Goal: Task Accomplishment & Management: Complete application form

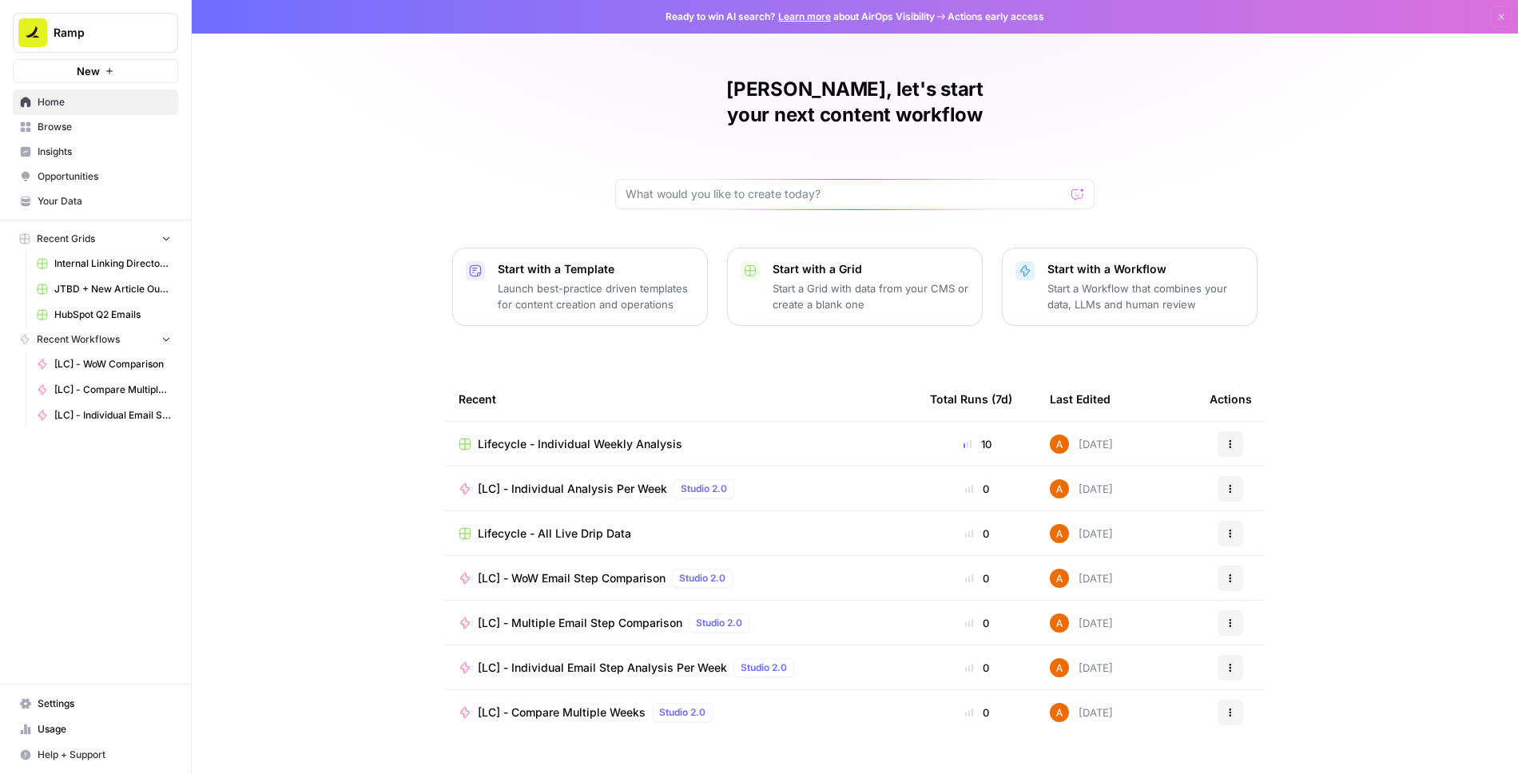
click at [63, 125] on span "Browse" at bounding box center [104, 127] width 133 height 14
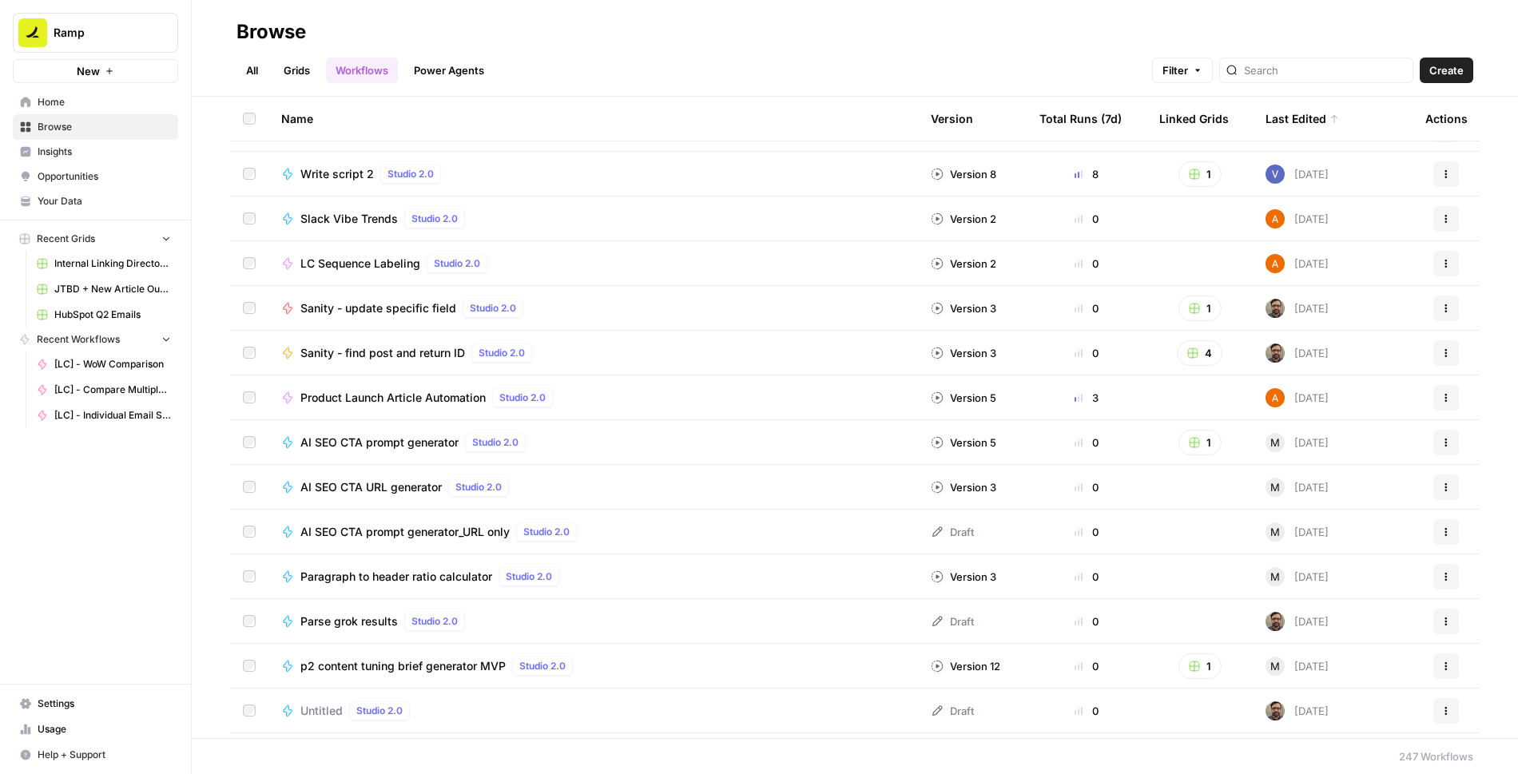
scroll to position [885, 0]
click at [399, 399] on span "Product Launch Article Automation" at bounding box center [392, 397] width 185 height 16
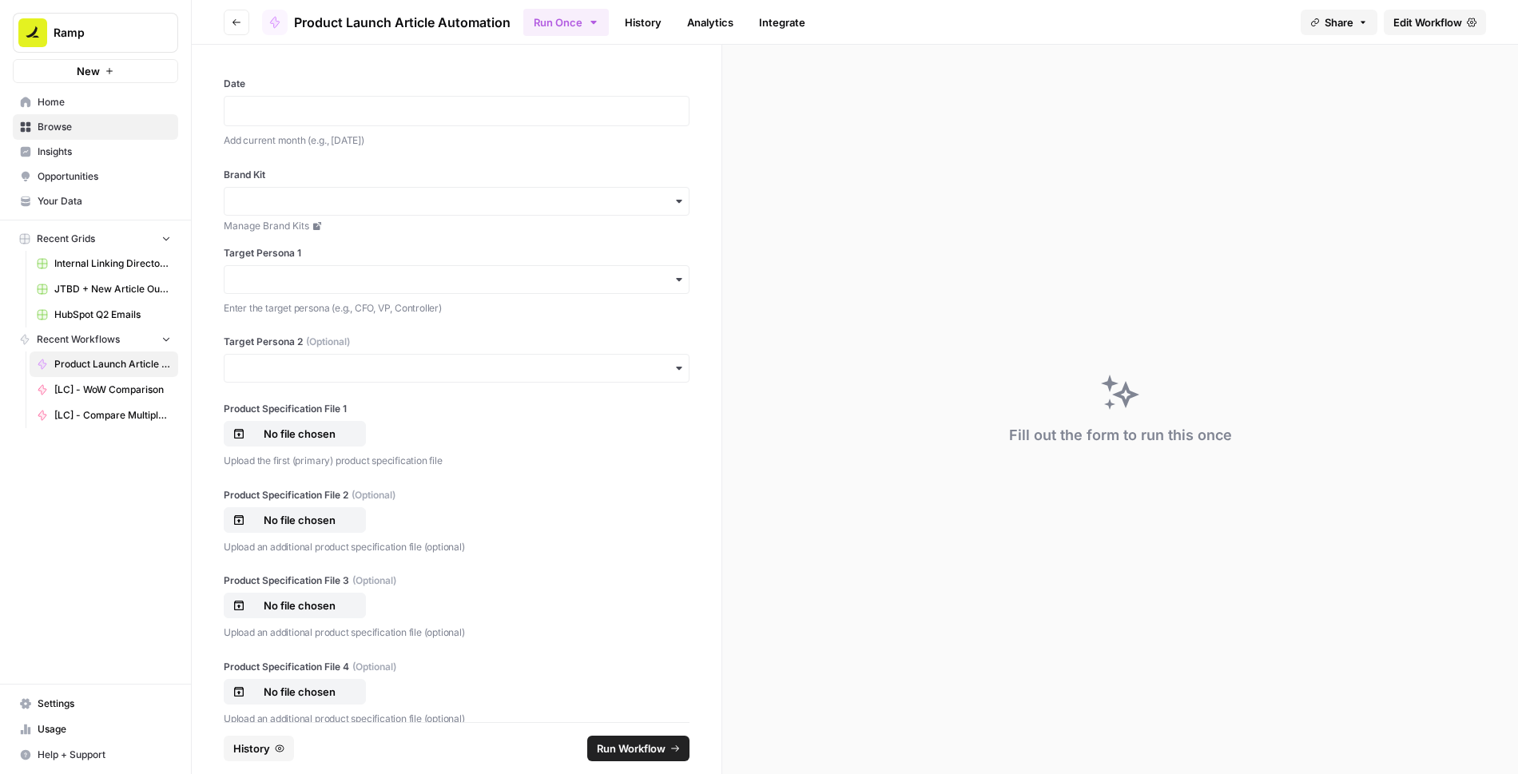
click at [700, 97] on div "Date Add current month (e.g., [DATE]) Brand Kit Manage Brand Kits Target Person…" at bounding box center [457, 383] width 530 height 677
click at [626, 107] on p at bounding box center [456, 111] width 445 height 16
click at [486, 160] on div "**********" at bounding box center [457, 383] width 530 height 677
click at [453, 207] on input "Brand Kit" at bounding box center [456, 201] width 445 height 16
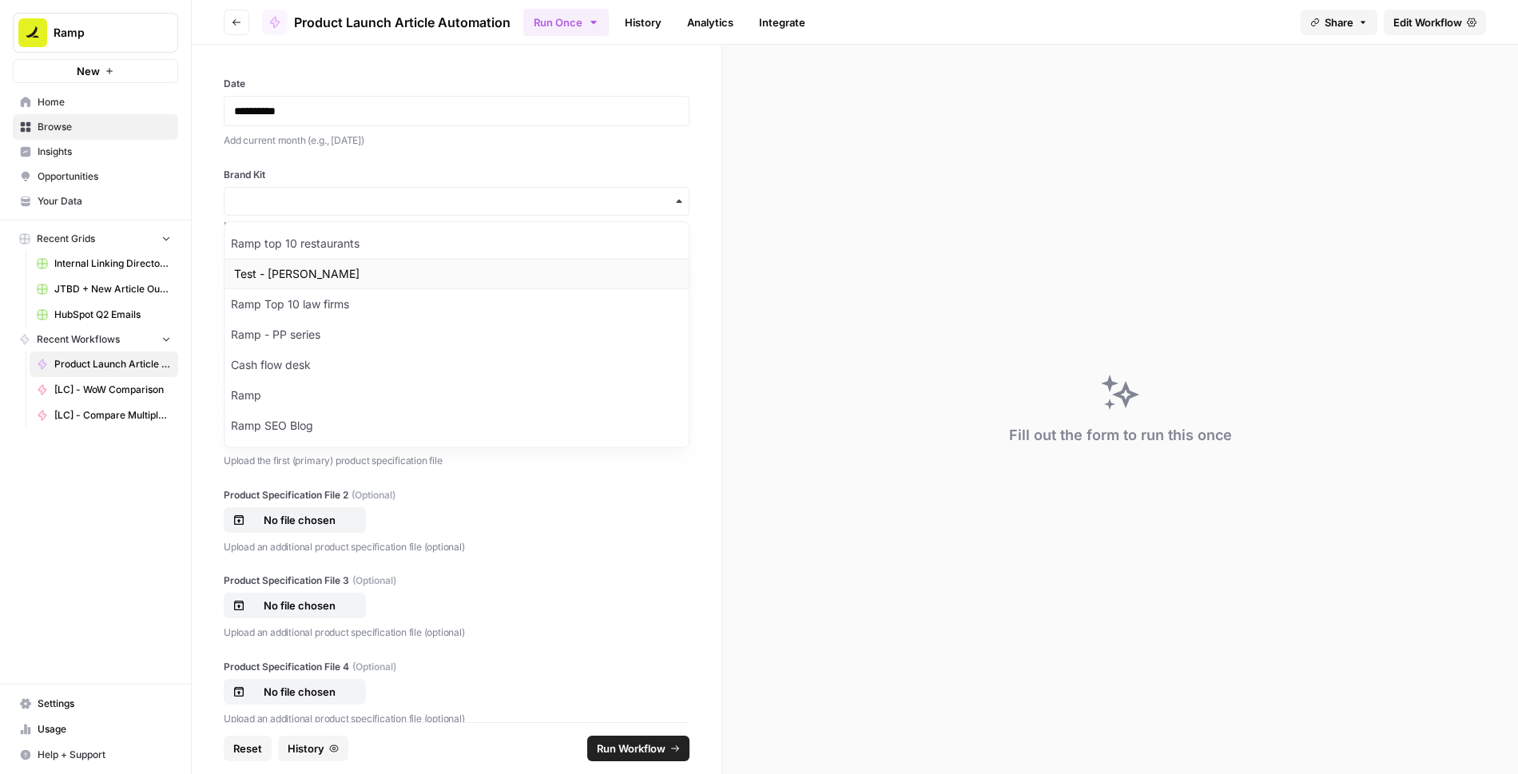
click at [312, 269] on div "Test - [PERSON_NAME]" at bounding box center [456, 274] width 464 height 30
click at [425, 241] on div "Brand Kit Manage Brand Kits Target Persona 1 Enter the target persona (e.g., CF…" at bounding box center [457, 242] width 466 height 149
click at [624, 309] on p "Enter the target persona (e.g., CFO, VP, Controller)" at bounding box center [457, 308] width 466 height 16
click at [598, 278] on input "Target Persona 1" at bounding box center [456, 280] width 445 height 16
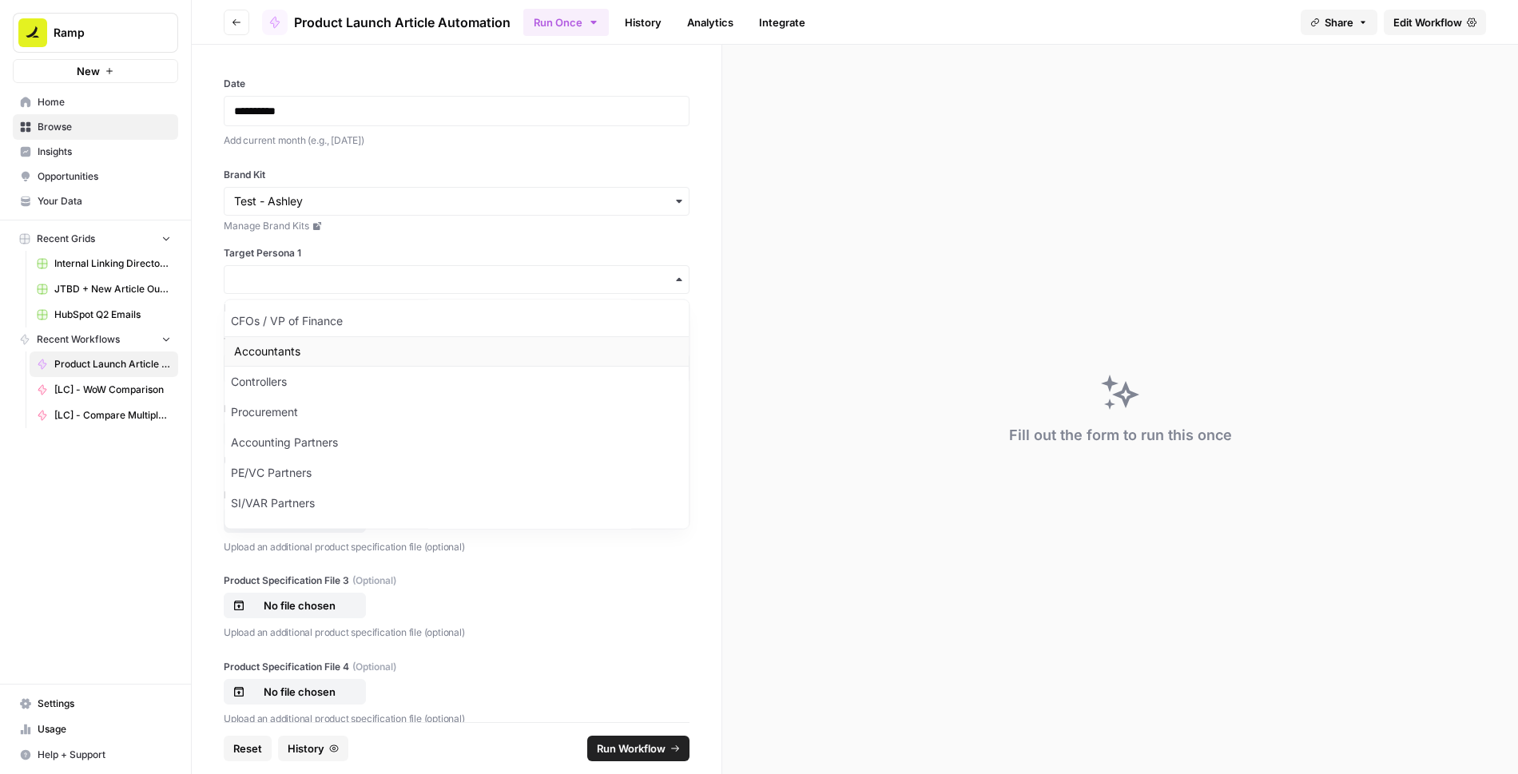
click at [395, 351] on div "Accountants" at bounding box center [456, 351] width 464 height 30
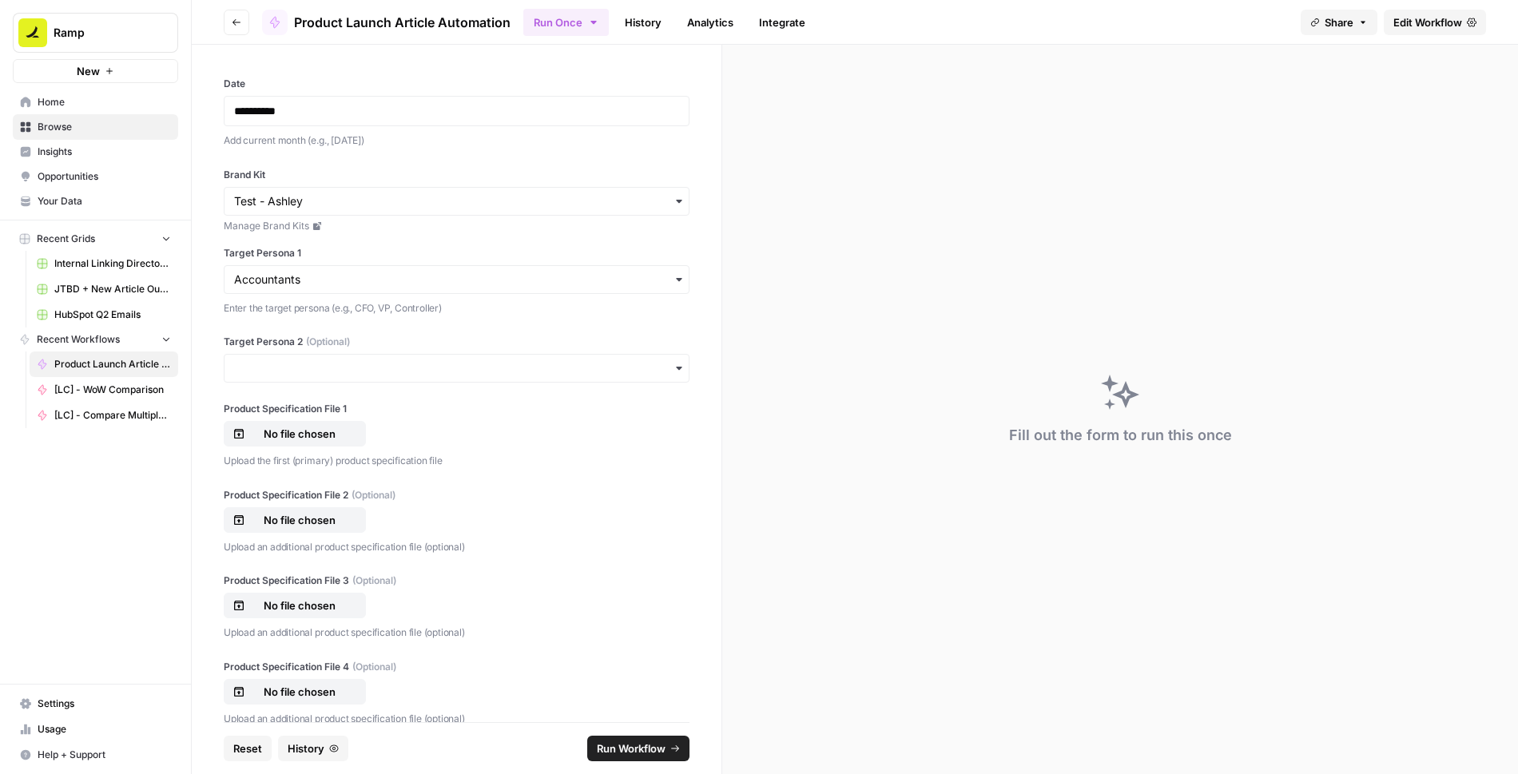
click at [394, 357] on div "button" at bounding box center [457, 368] width 466 height 29
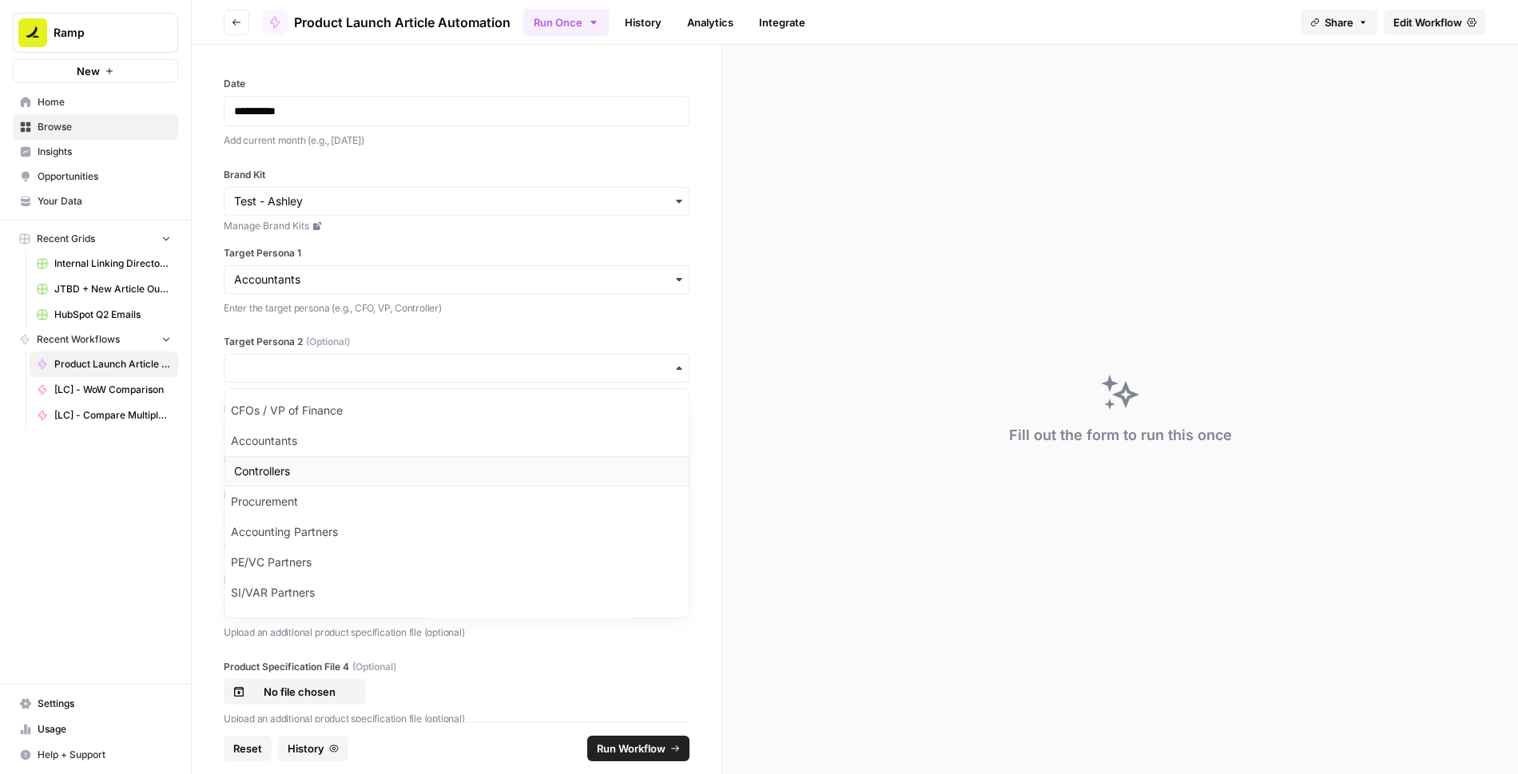
click at [343, 460] on div "Controllers" at bounding box center [456, 471] width 464 height 30
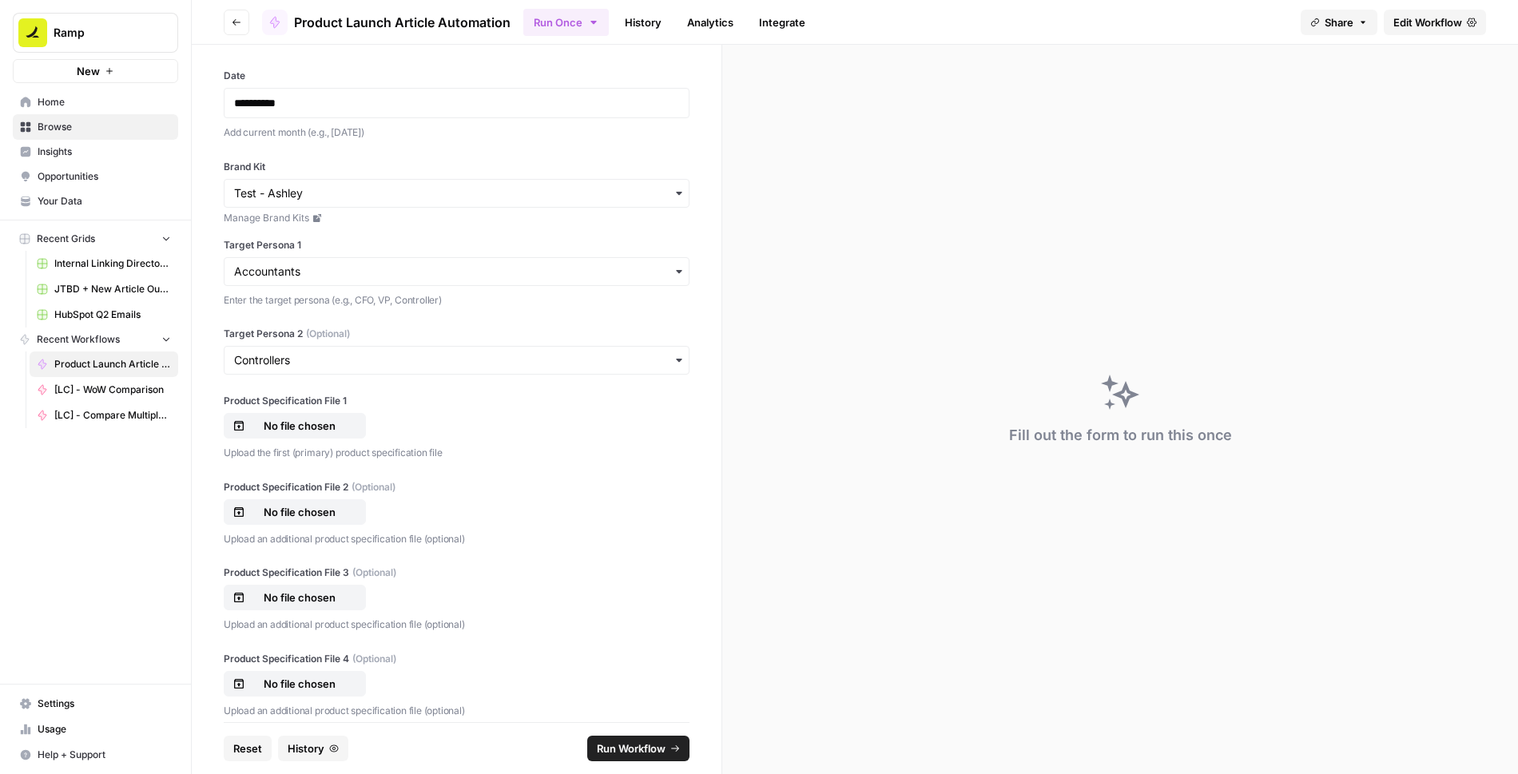
scroll to position [10, 0]
click at [375, 342] on div "Target Persona 2 (Optional)" at bounding box center [457, 349] width 466 height 48
click at [378, 353] on input "Target Persona 2 (Optional)" at bounding box center [456, 359] width 445 height 16
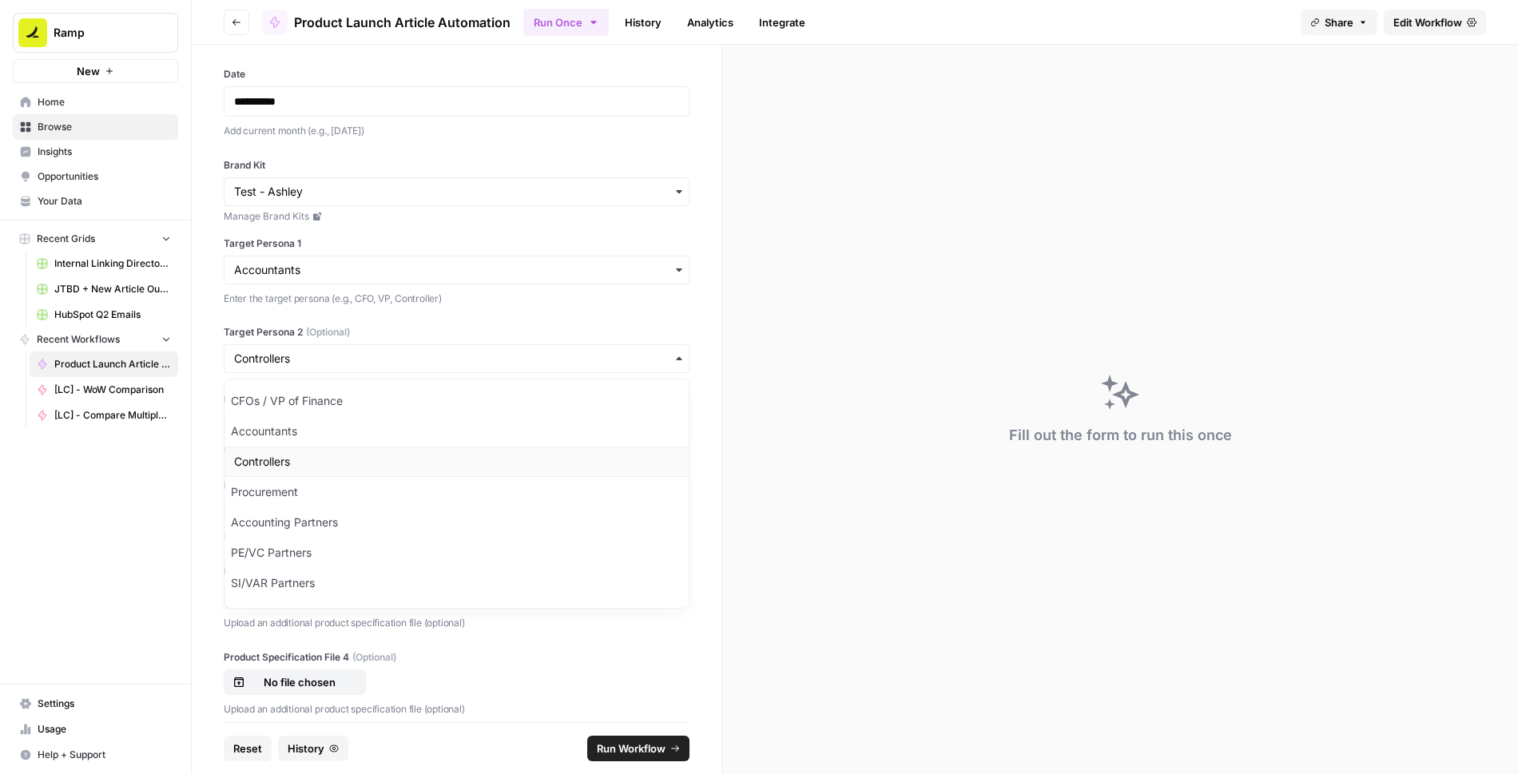
click at [391, 452] on div "Controllers" at bounding box center [456, 462] width 464 height 30
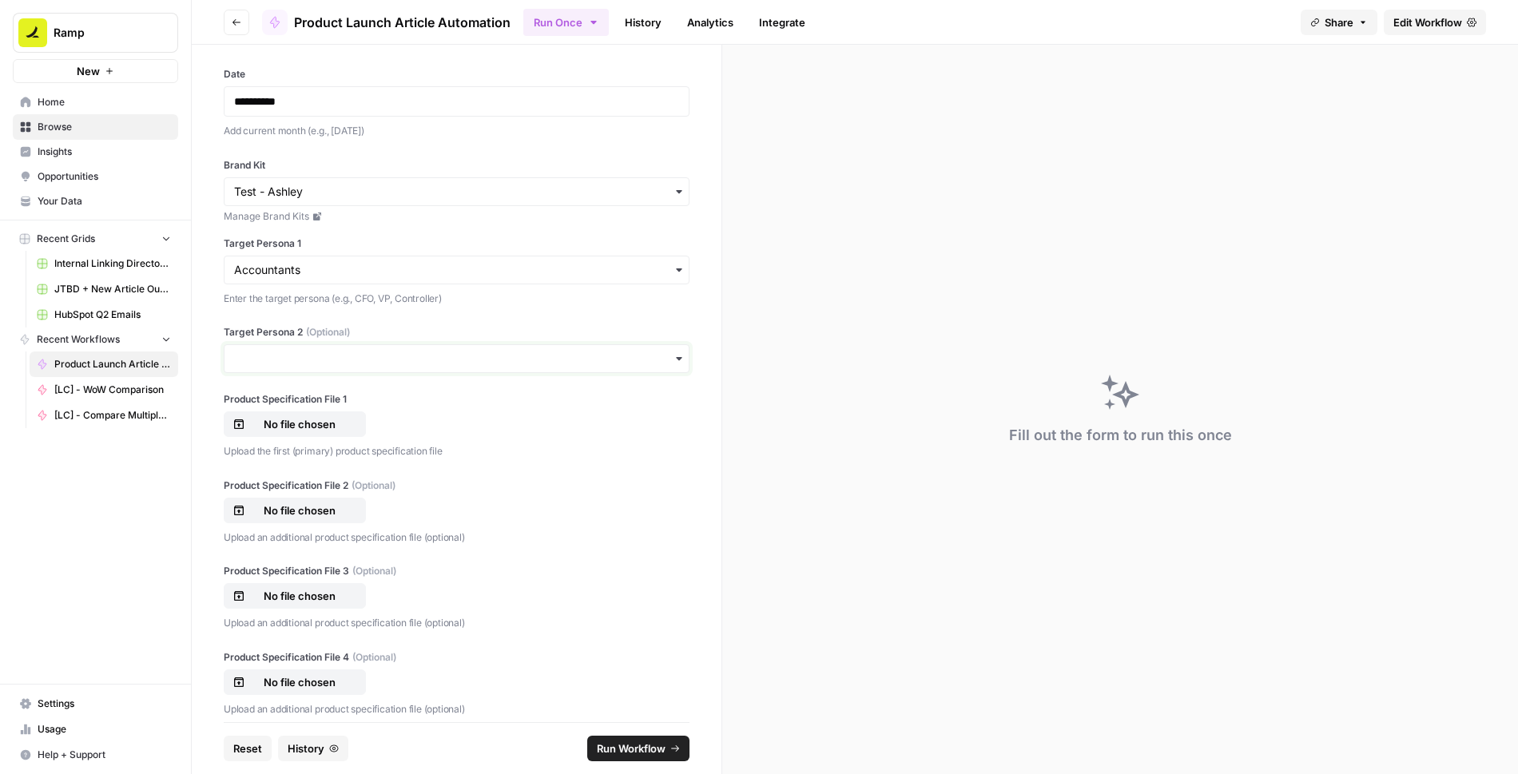
click at [580, 362] on input "Target Persona 2 (Optional)" at bounding box center [456, 359] width 445 height 16
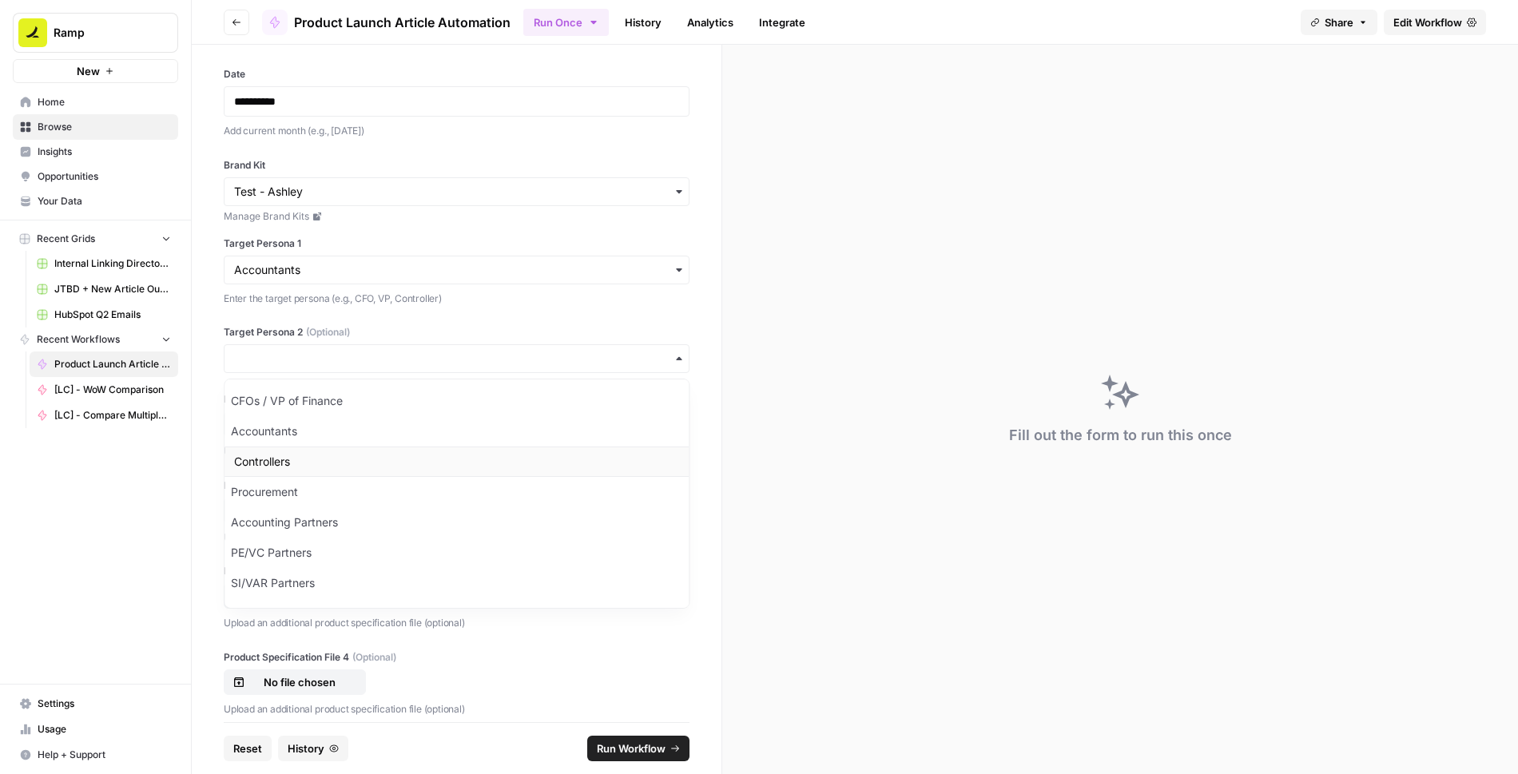
click at [391, 457] on div "Controllers" at bounding box center [456, 462] width 464 height 30
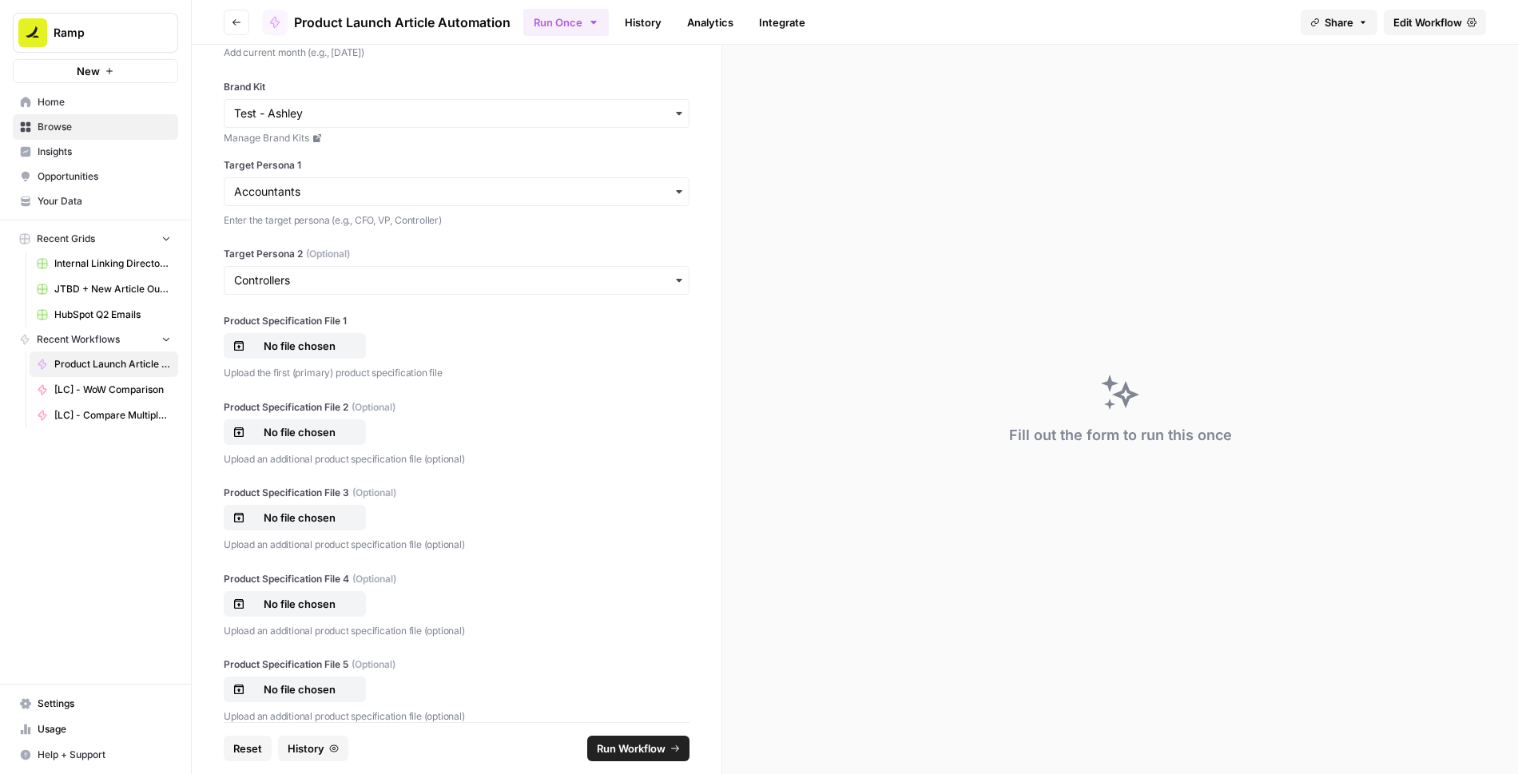
scroll to position [108, 0]
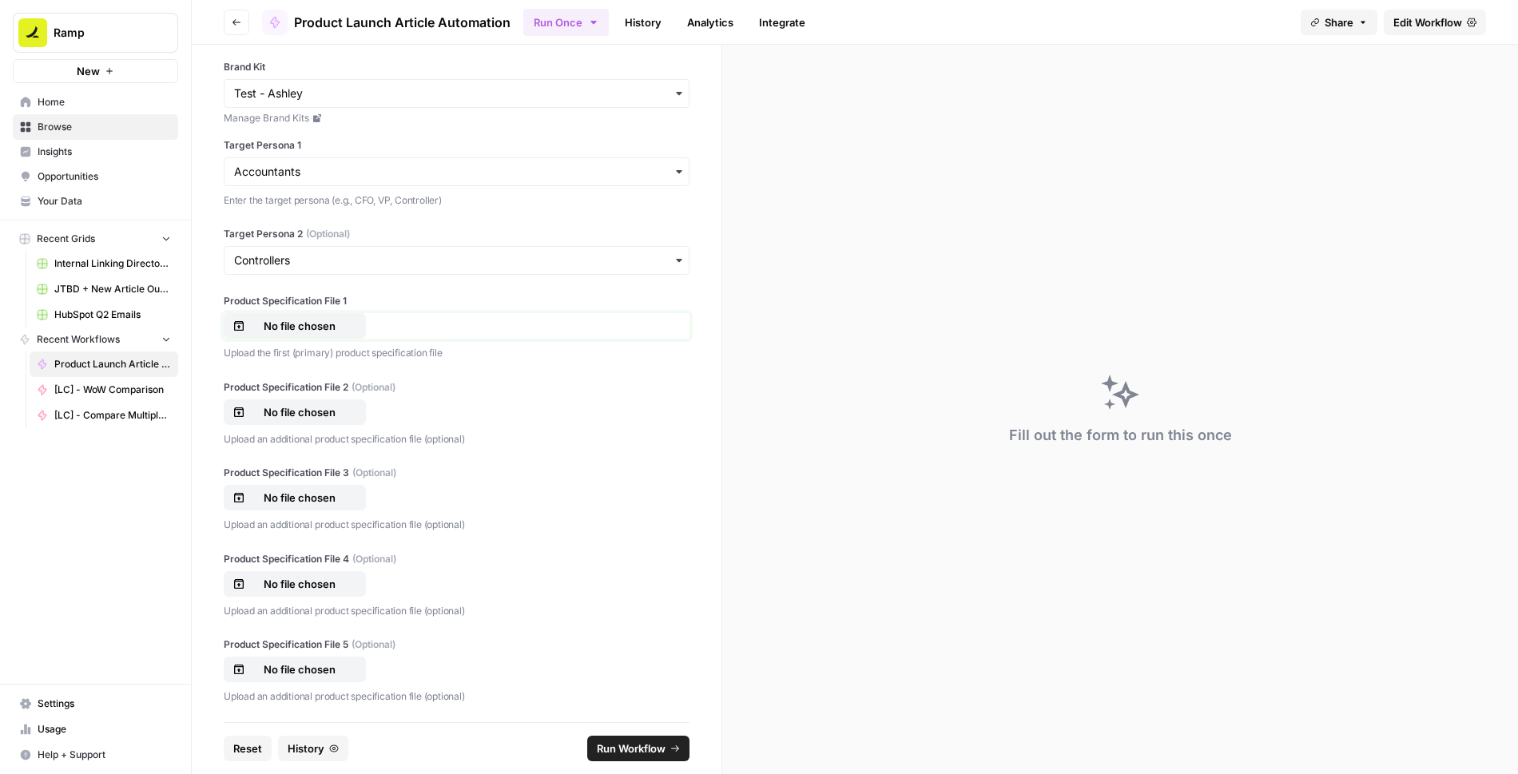
click at [325, 322] on p "No file chosen" at bounding box center [299, 326] width 102 height 16
click at [312, 404] on p "No file chosen" at bounding box center [299, 412] width 102 height 16
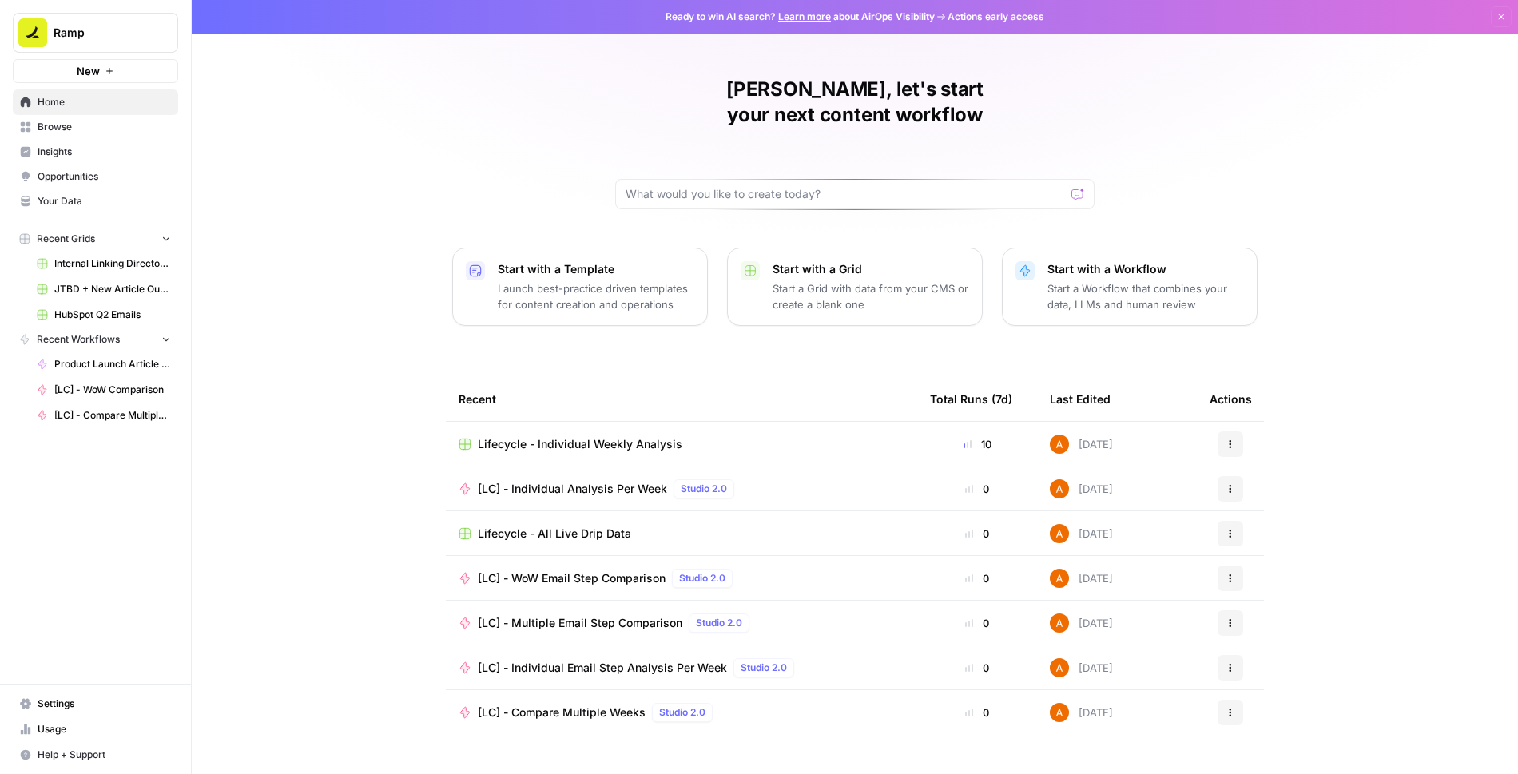
click at [78, 201] on span "Your Data" at bounding box center [104, 201] width 133 height 14
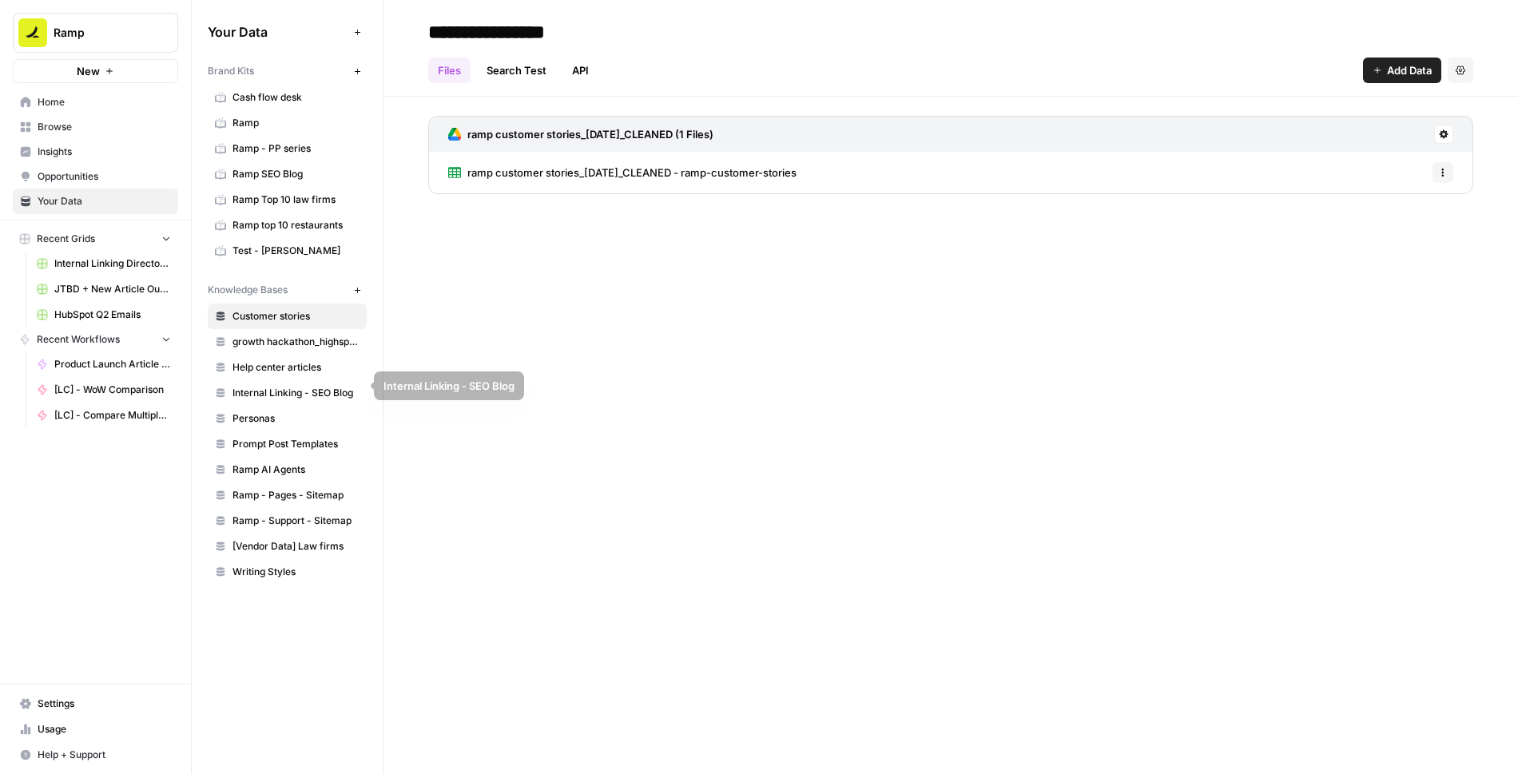
click at [251, 411] on span "Personas" at bounding box center [295, 418] width 127 height 14
